Goal: Task Accomplishment & Management: Complete application form

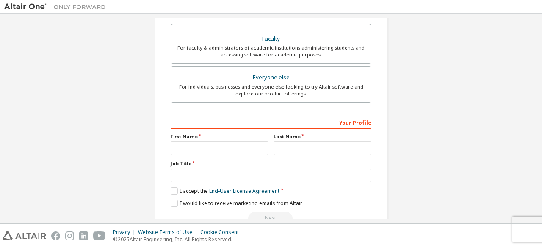
scroll to position [245, 0]
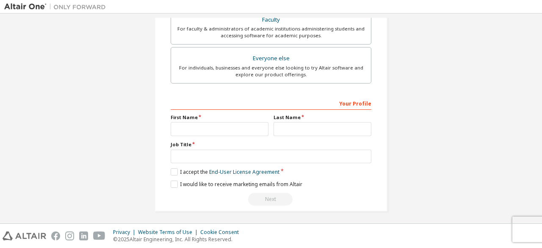
drag, startPoint x: 517, startPoint y: 172, endPoint x: 518, endPoint y: 161, distance: 11.9
drag, startPoint x: 533, startPoint y: 182, endPoint x: 542, endPoint y: 96, distance: 86.4
click at [542, 96] on div "Create an Altair One Account For Free Trials, Licenses, Downloads, Learning & D…" at bounding box center [271, 119] width 542 height 210
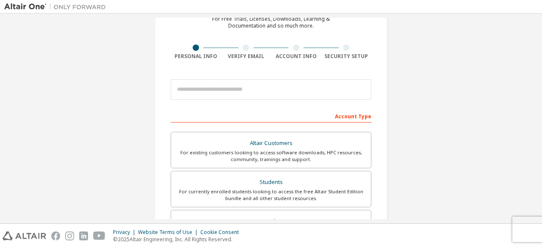
scroll to position [0, 0]
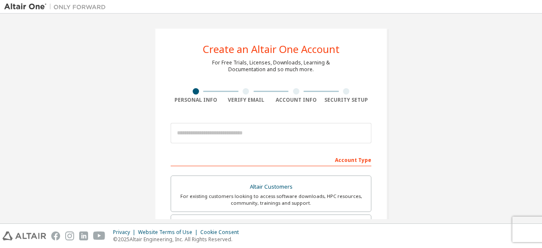
click at [9, 232] on img at bounding box center [25, 235] width 44 height 9
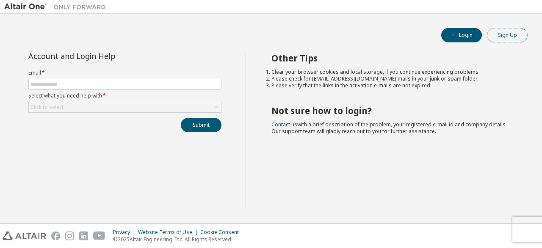
click at [505, 34] on button "Sign Up" at bounding box center [507, 35] width 41 height 14
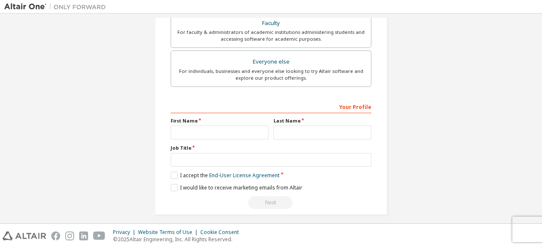
scroll to position [245, 0]
